Goal: Find specific page/section: Find specific page/section

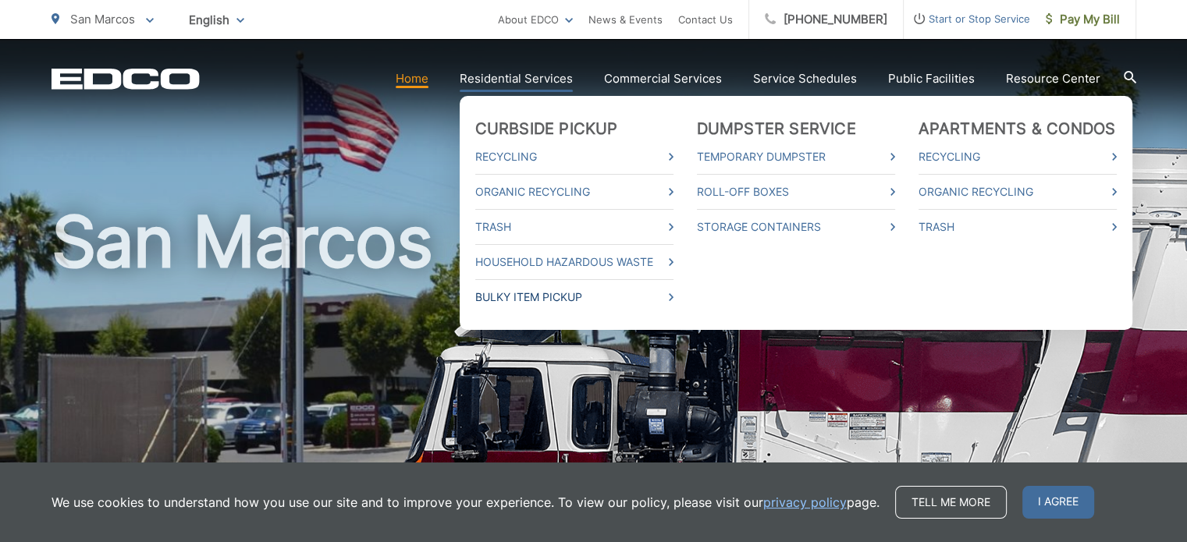
click at [552, 295] on link "Bulky Item Pickup" at bounding box center [574, 297] width 198 height 19
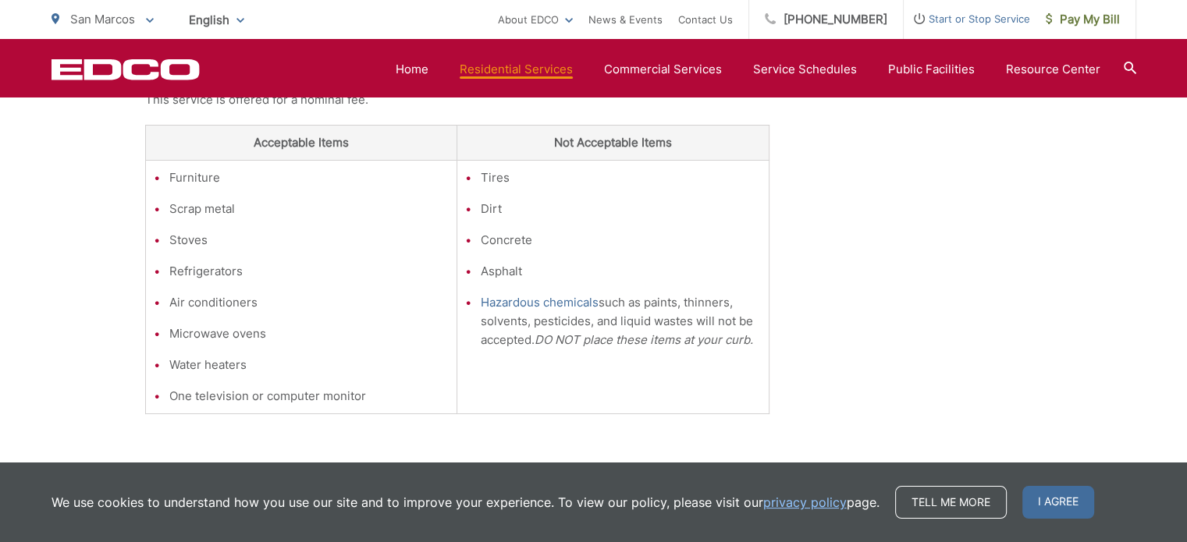
scroll to position [468, 0]
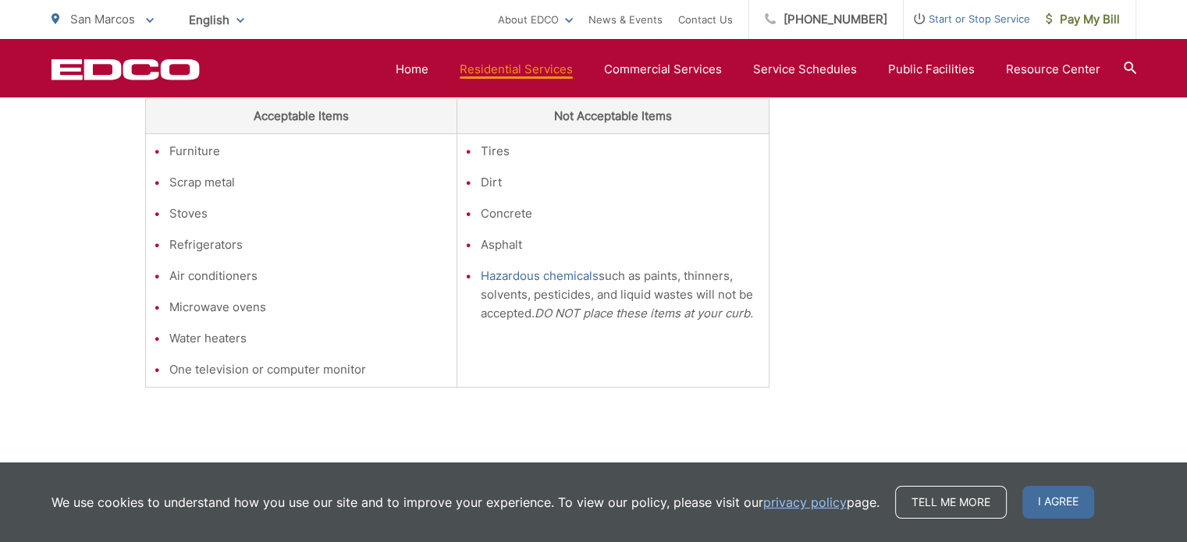
click at [841, 293] on div "Bulky Item Pickup Bulky Item Pickup is a service offered by EDCO for large item…" at bounding box center [593, 172] width 897 height 657
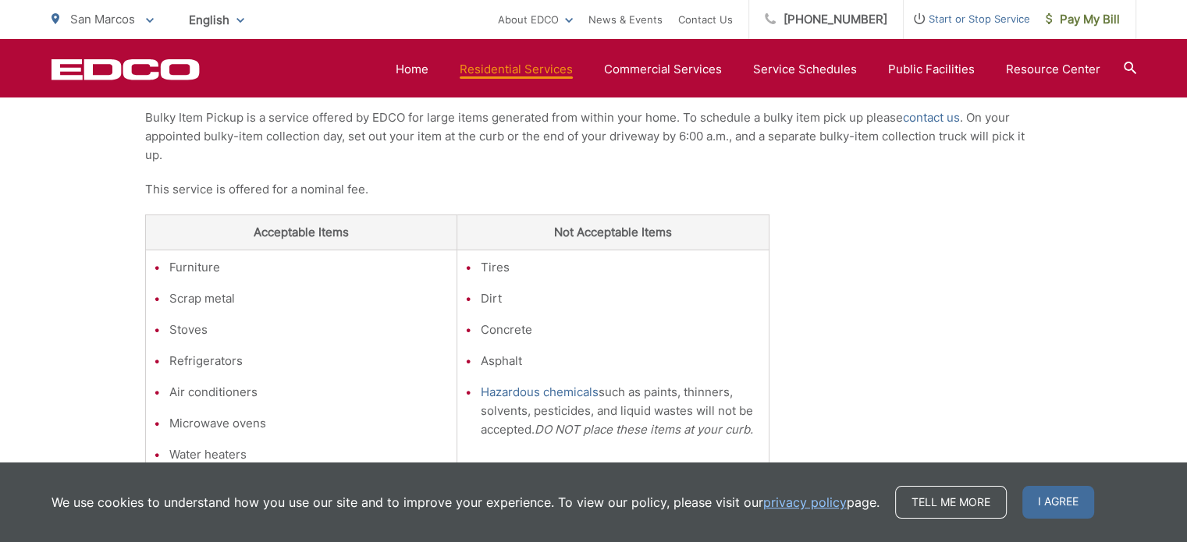
scroll to position [234, 0]
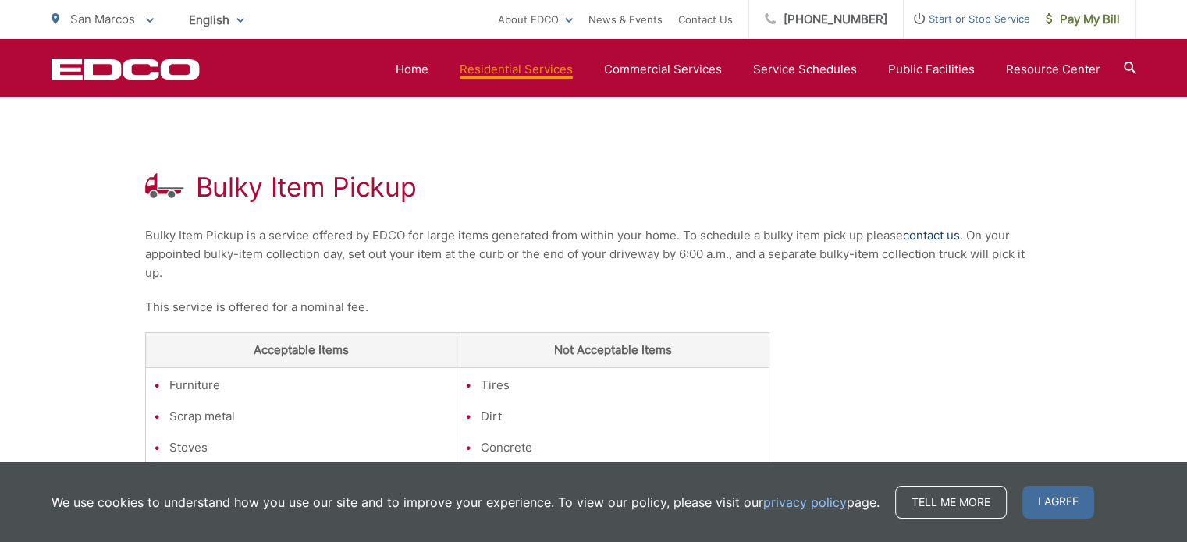
click at [933, 240] on link "contact us" at bounding box center [931, 235] width 57 height 19
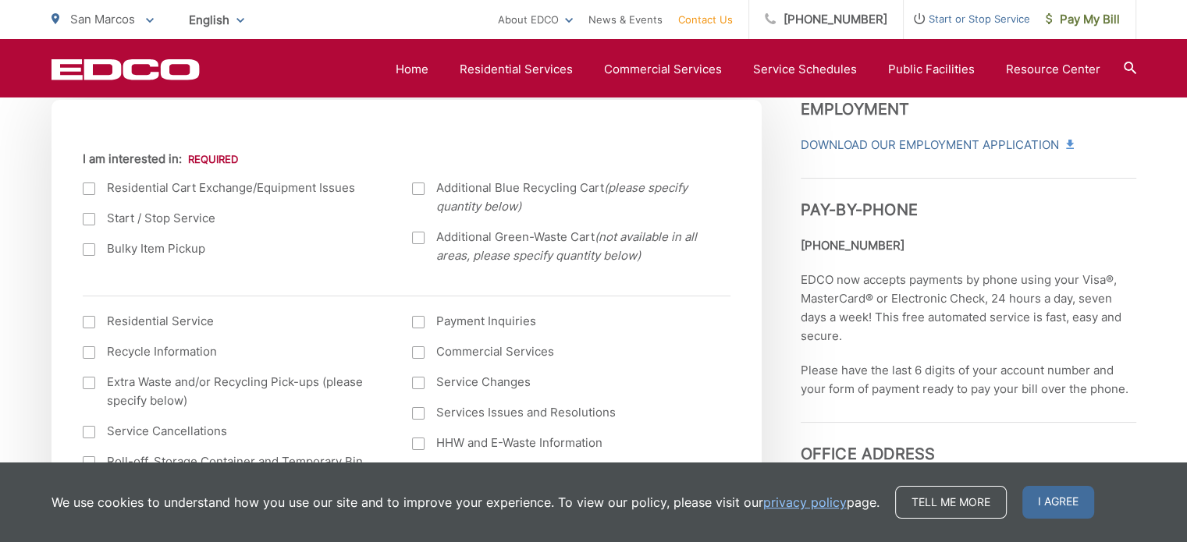
scroll to position [312, 0]
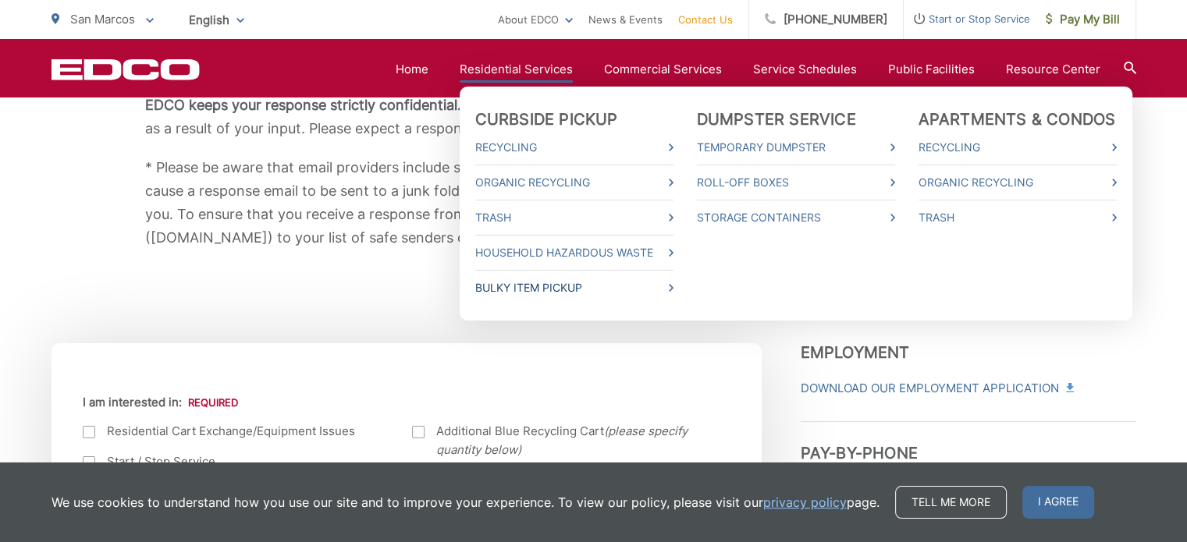
click at [520, 284] on link "Bulky Item Pickup" at bounding box center [574, 288] width 198 height 19
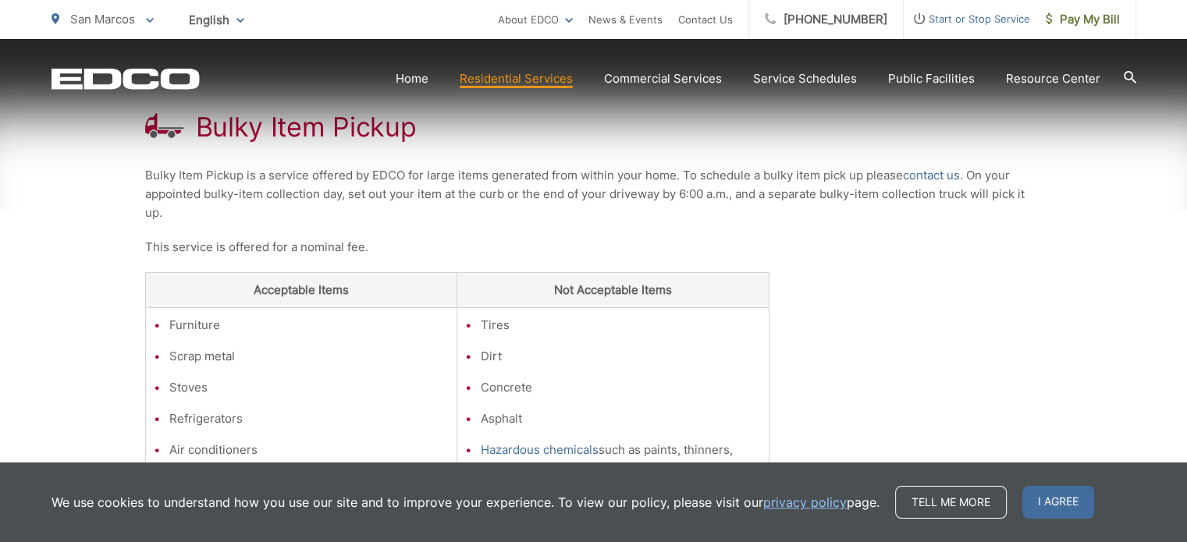
scroll to position [312, 0]
